Goal: Task Accomplishment & Management: Use online tool/utility

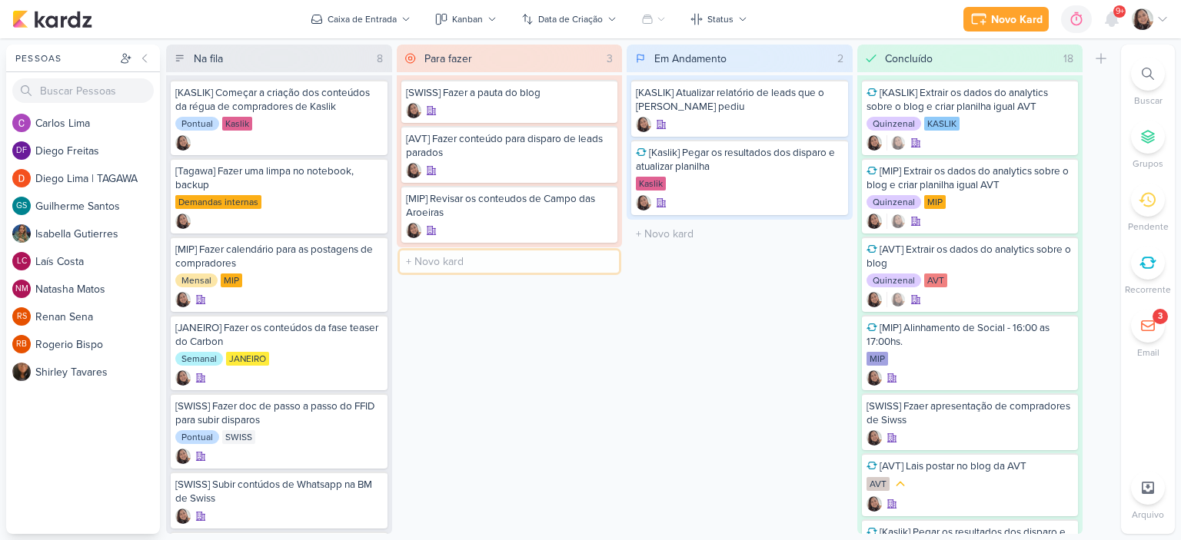
click at [444, 258] on input "text" at bounding box center [510, 262] width 220 height 22
type input "[AVT"
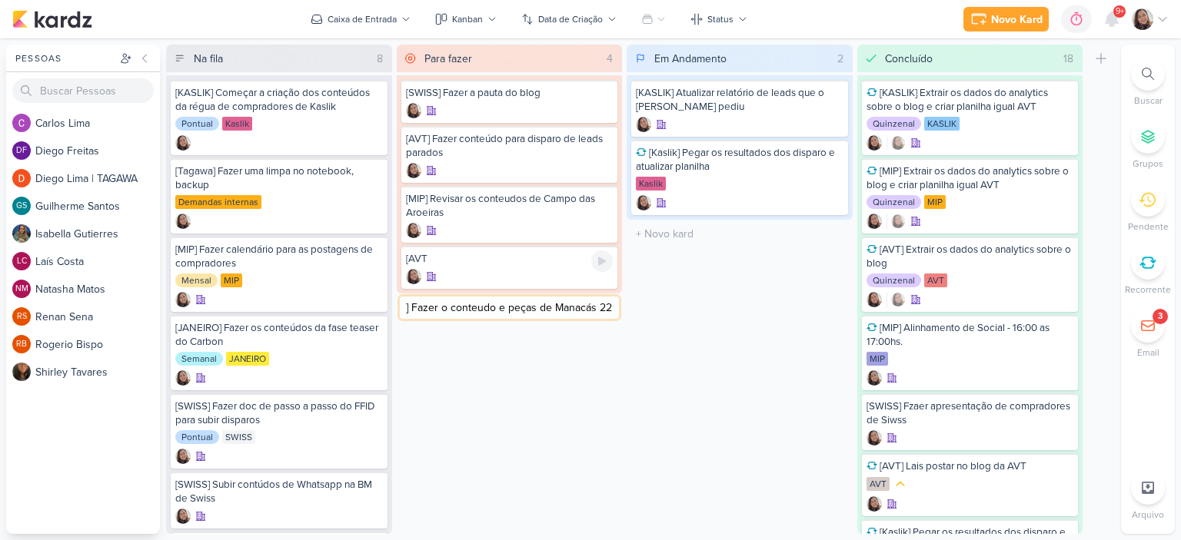
type input "] Fazer o conteudo e peças de Manacás 2"
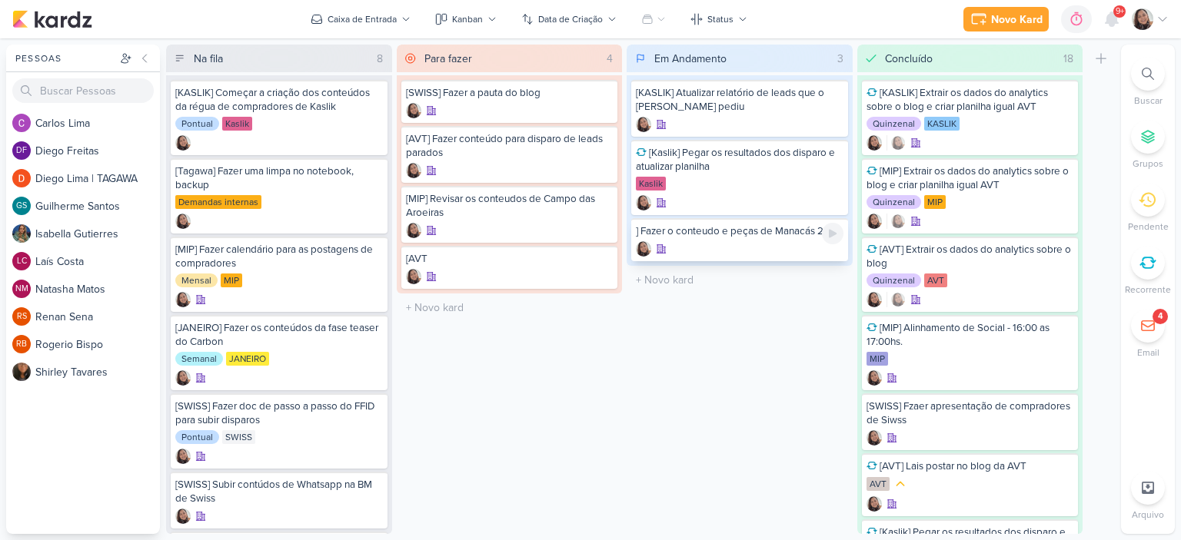
click at [692, 226] on div "] Fazer o conteudo e peças de Manacás 2" at bounding box center [740, 231] width 208 height 14
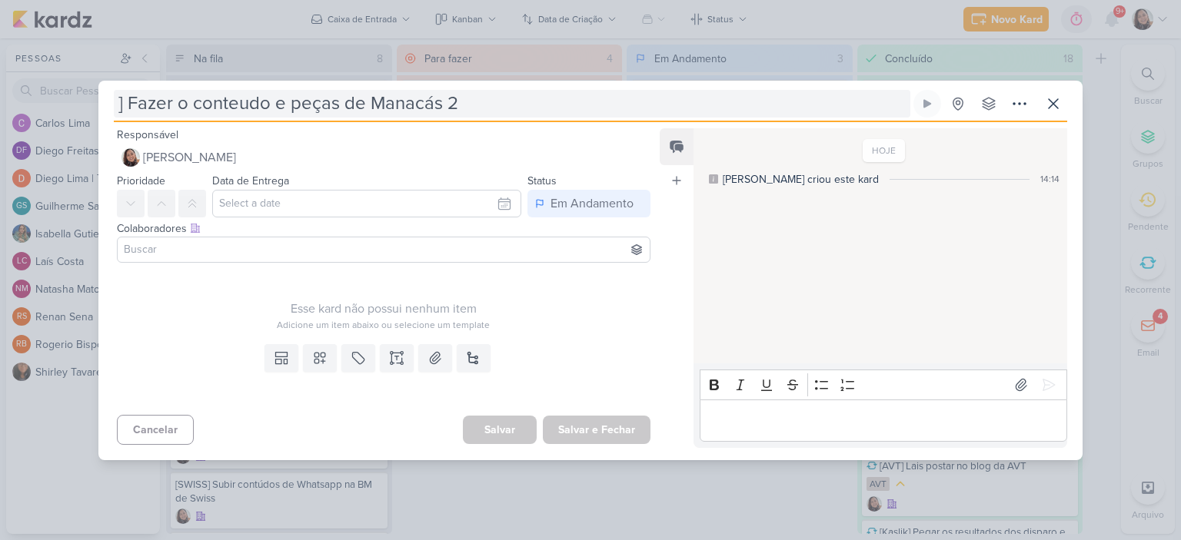
click at [125, 99] on input "] Fazer o conteudo e peças de Manacás 2" at bounding box center [512, 104] width 796 height 28
type input "AVT] Fazer o conteudo e peças de Manacás 2"
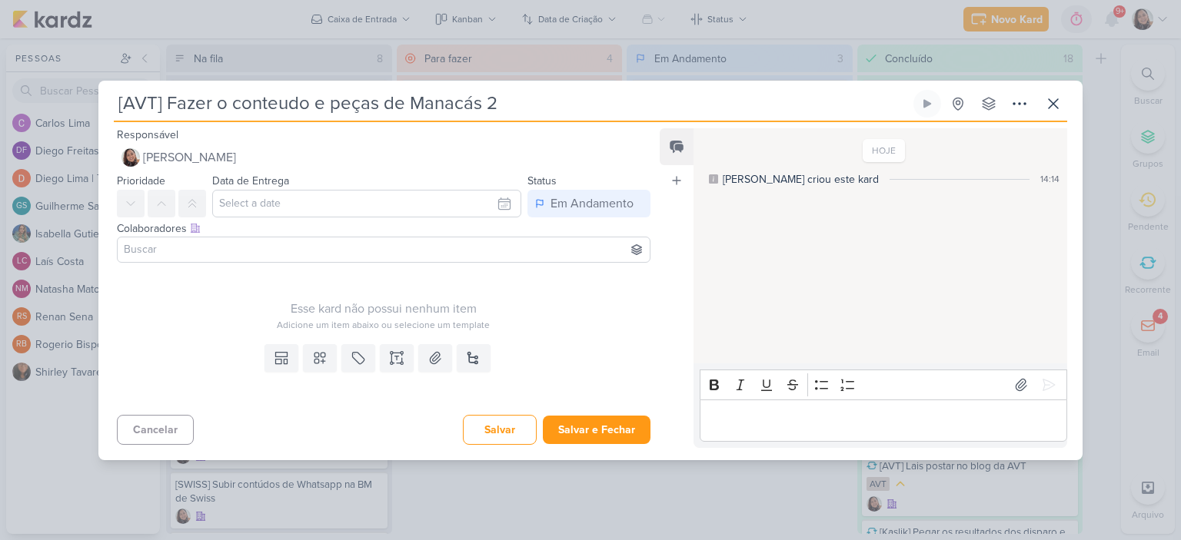
type input "[AVT] Fazer o conteudo e peças de Manacás 2"
click at [596, 425] on button "Salvar e Fechar" at bounding box center [597, 430] width 108 height 28
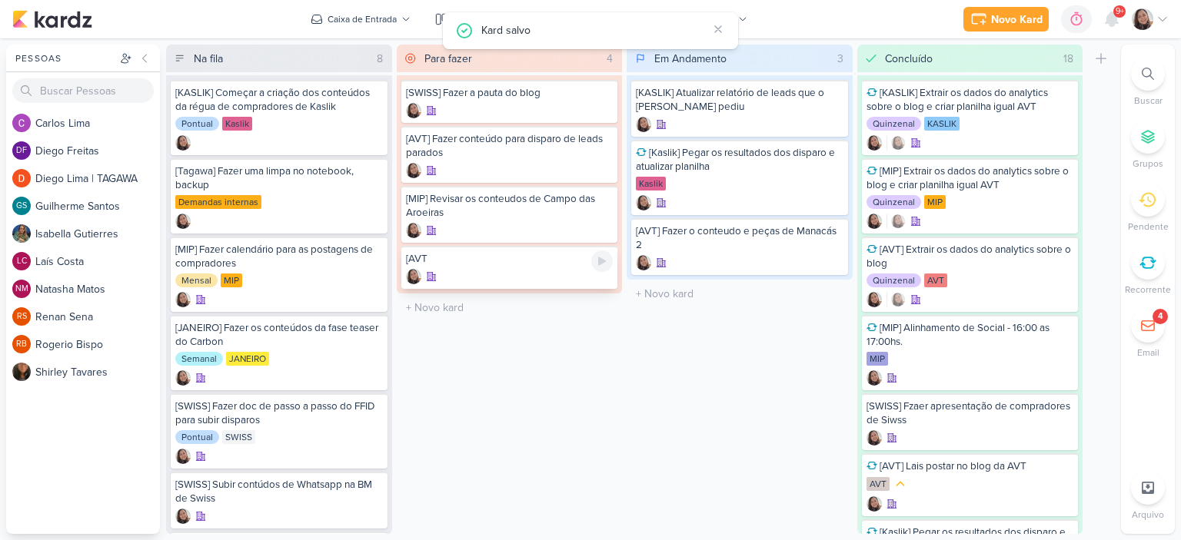
click at [501, 260] on div "[AVT" at bounding box center [510, 259] width 208 height 14
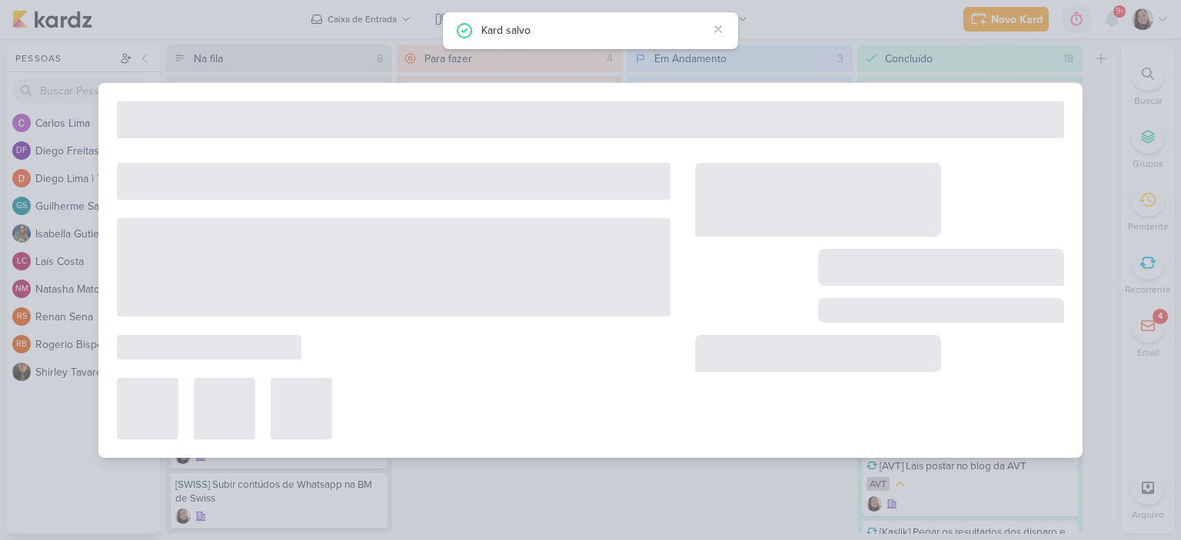
type input "[AVT"
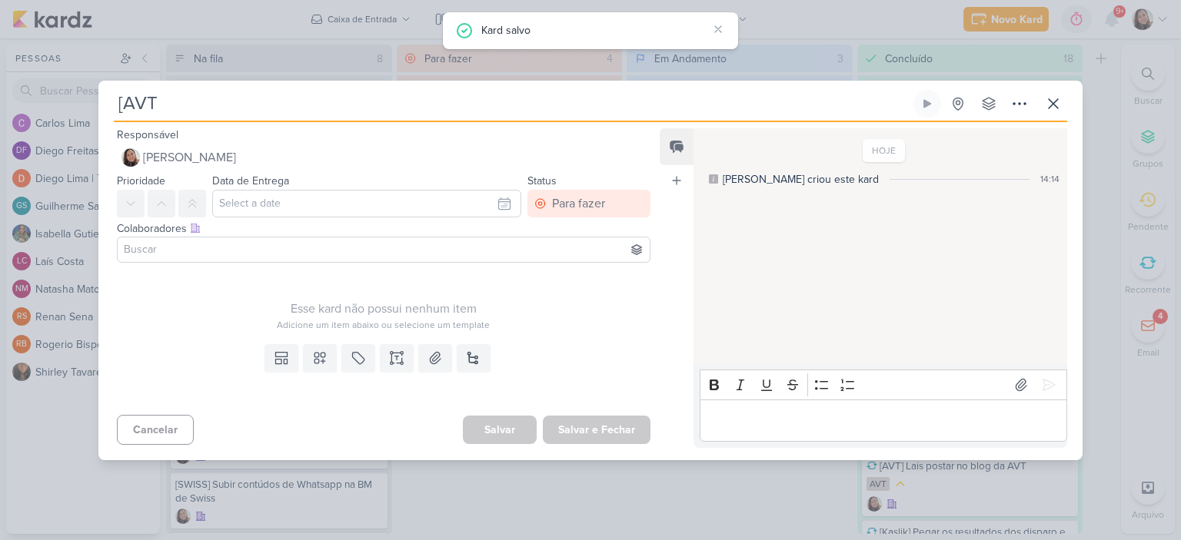
click at [433, 111] on input "[AVT" at bounding box center [512, 104] width 796 height 28
type input "[AVT]"
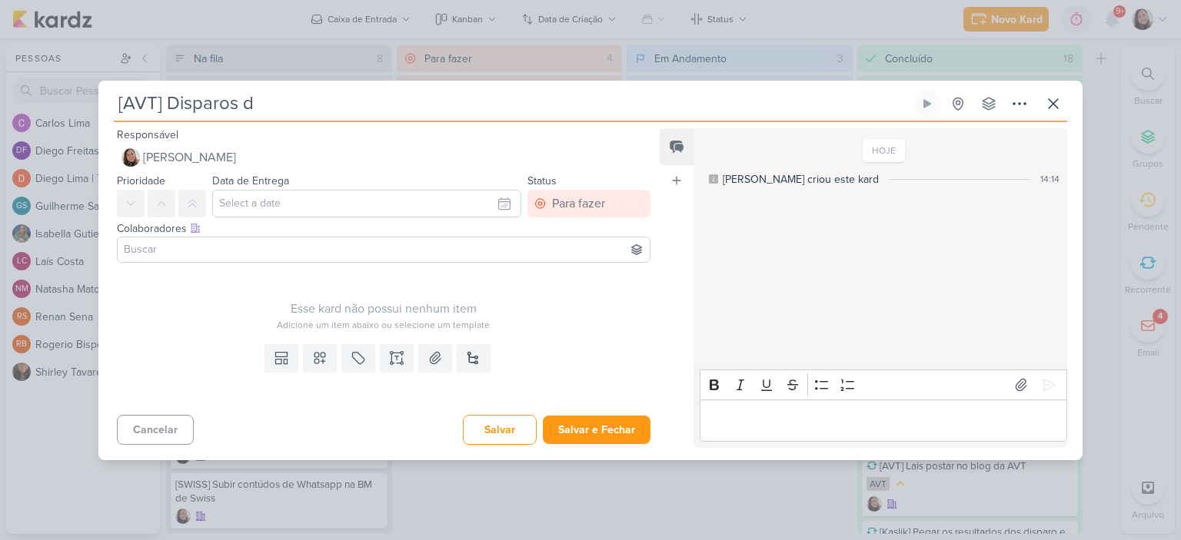
type input "[AVT] Disparos dp"
type input "[AVT] Disparos d"
type input "[AVT] Disparos do"
type input "[AVT] Disparos do Éde"
type input "[AVT] Disparos do Éden"
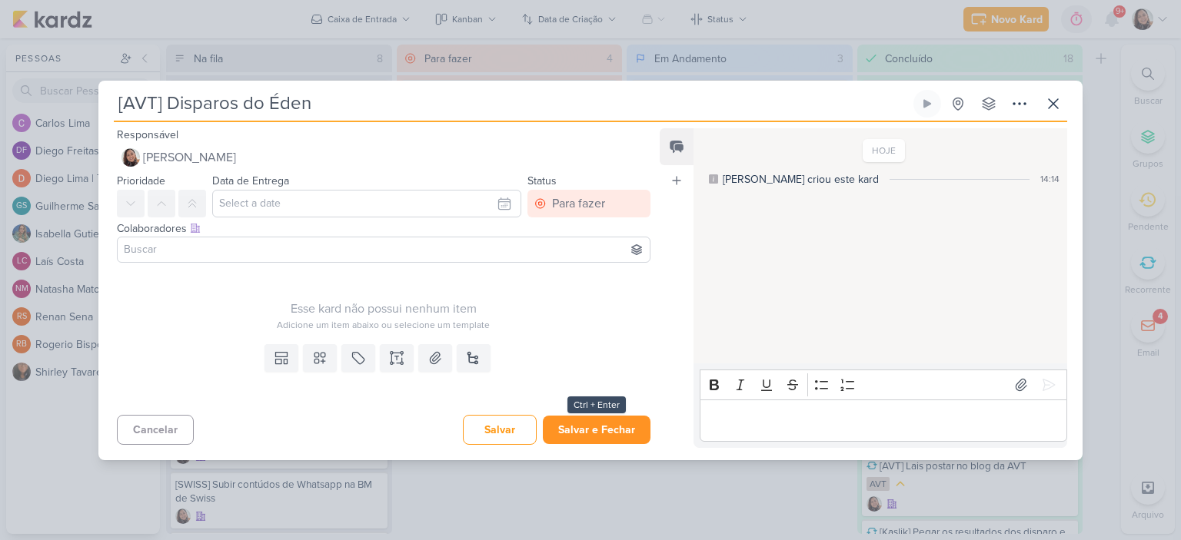
type input "[AVT] Disparos do Éden"
click at [566, 428] on button "Salvar e Fechar" at bounding box center [597, 430] width 108 height 28
